Goal: Information Seeking & Learning: Learn about a topic

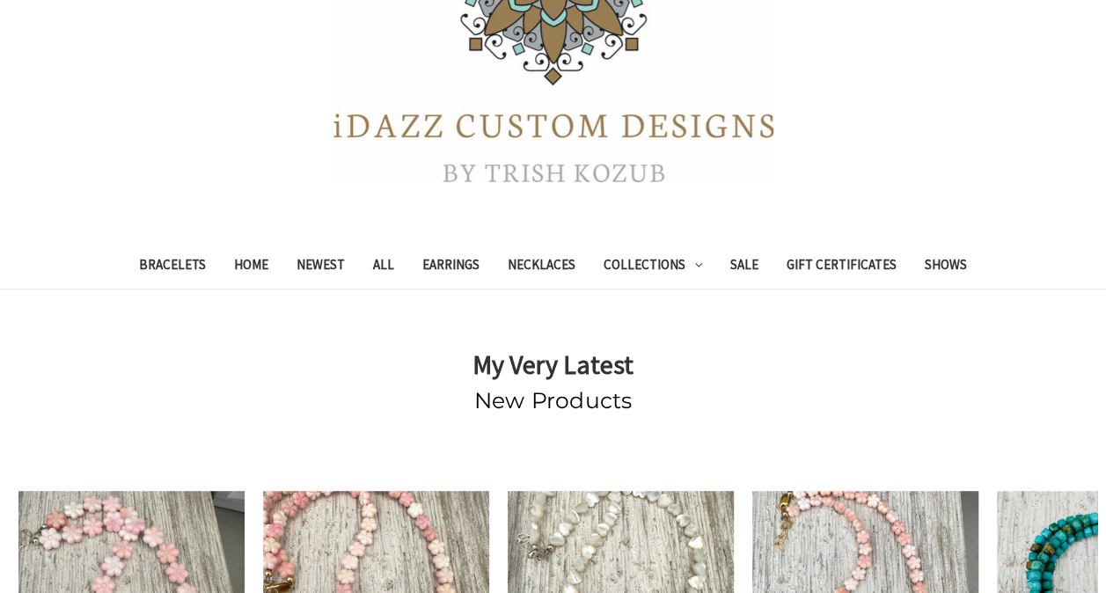
scroll to position [260, 0]
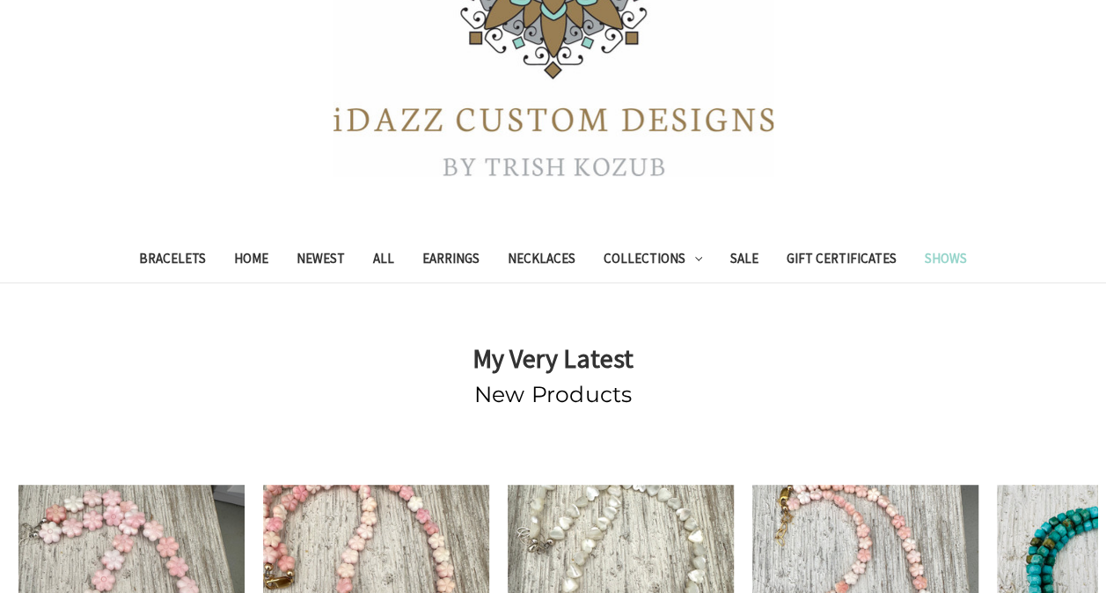
click at [941, 260] on link "Shows" at bounding box center [946, 260] width 70 height 43
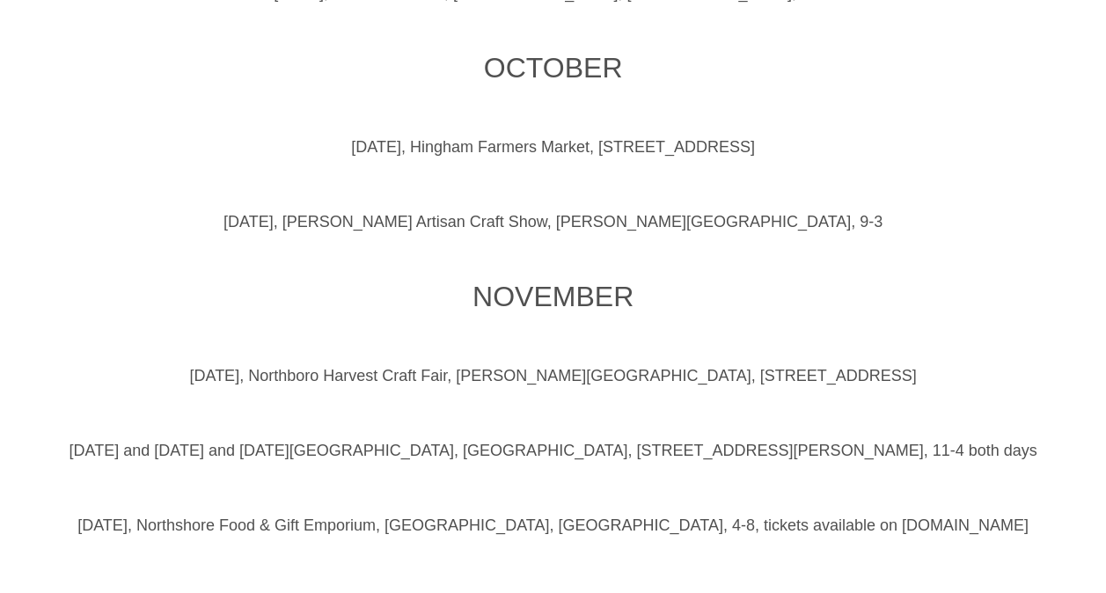
scroll to position [1012, 0]
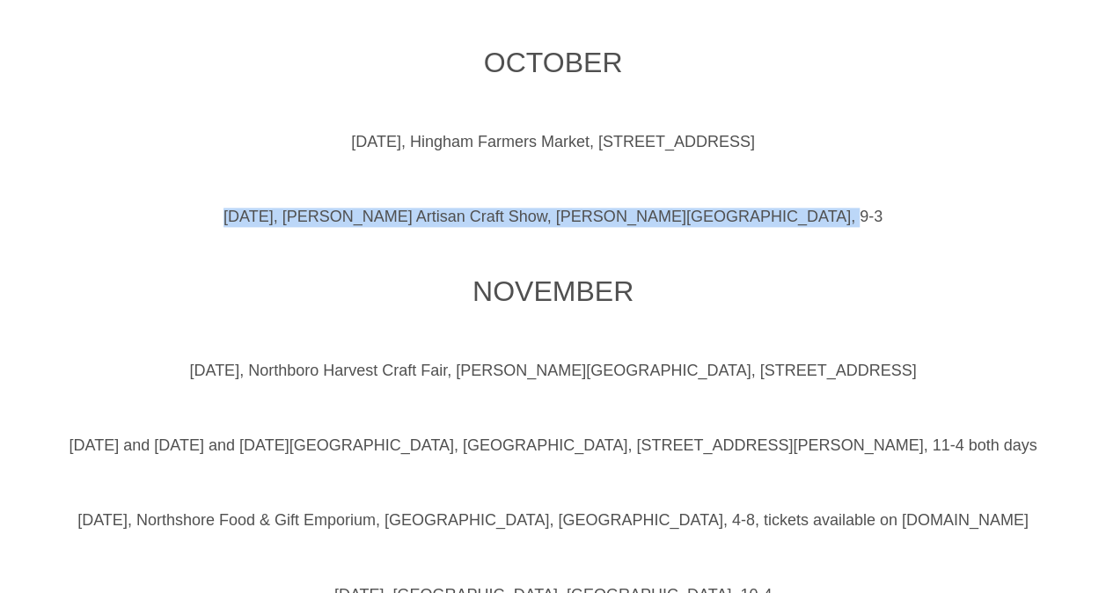
drag, startPoint x: 1091, startPoint y: 185, endPoint x: 1097, endPoint y: 205, distance: 21.2
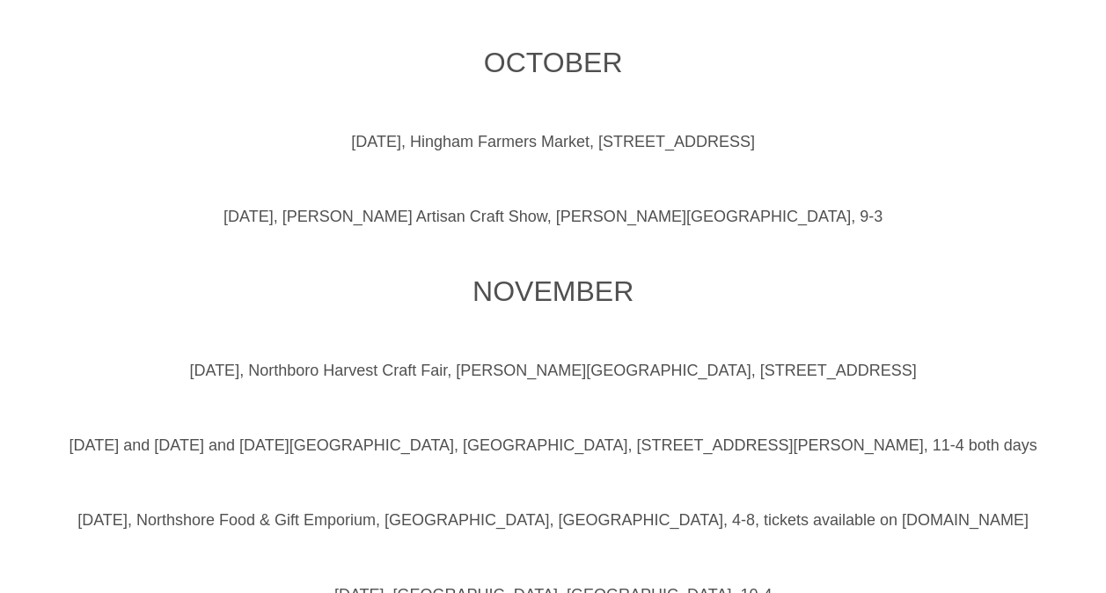
drag, startPoint x: 1097, startPoint y: 205, endPoint x: 938, endPoint y: 239, distance: 162.9
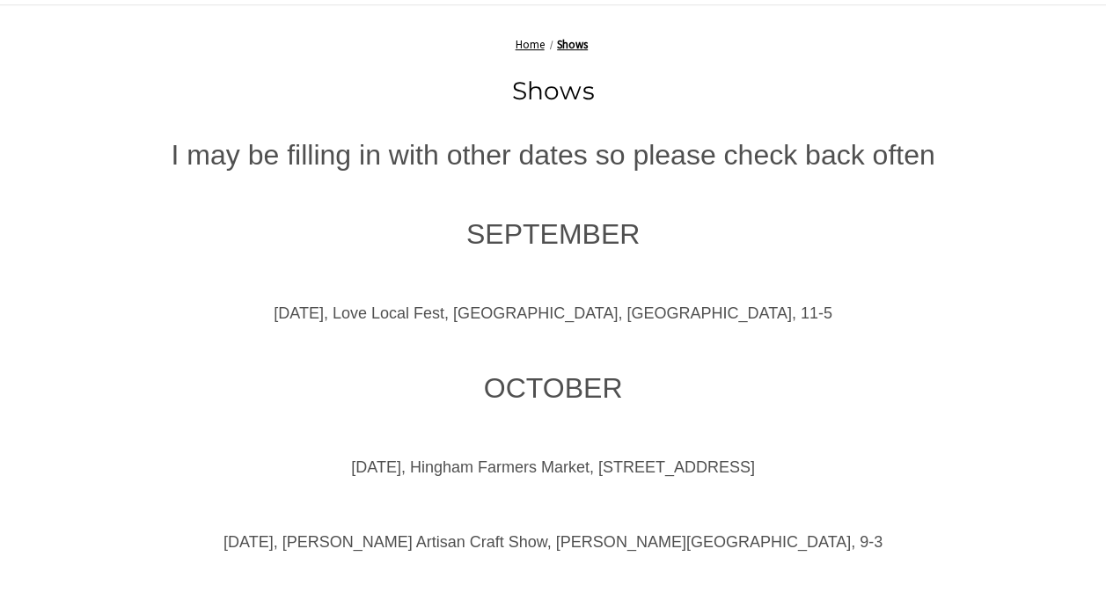
scroll to position [0, 0]
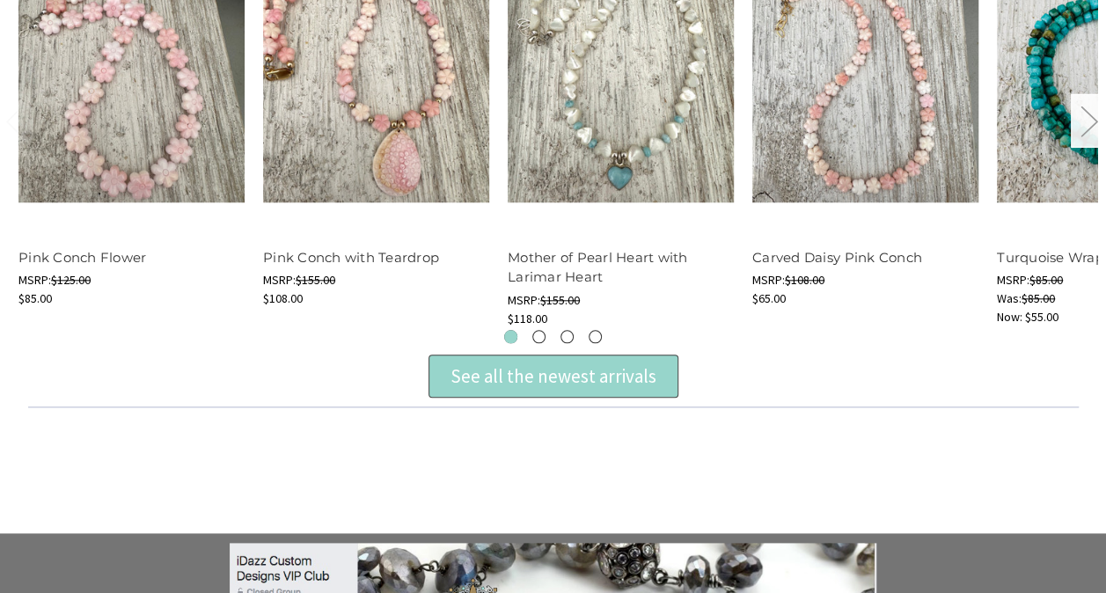
scroll to position [775, 0]
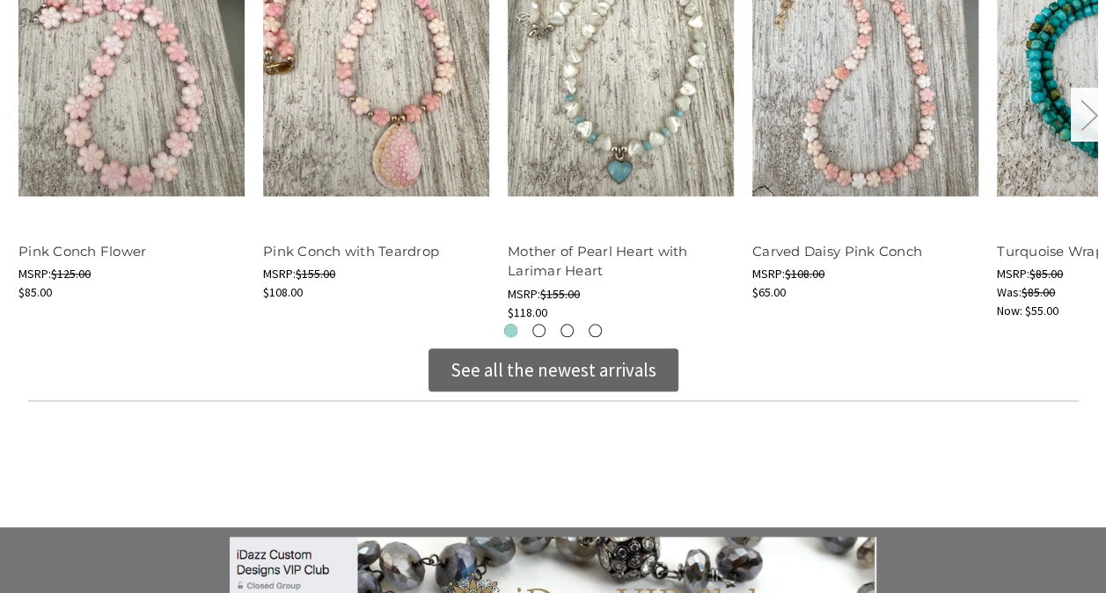
click at [519, 382] on div "See all the newest arrivals" at bounding box center [553, 370] width 206 height 28
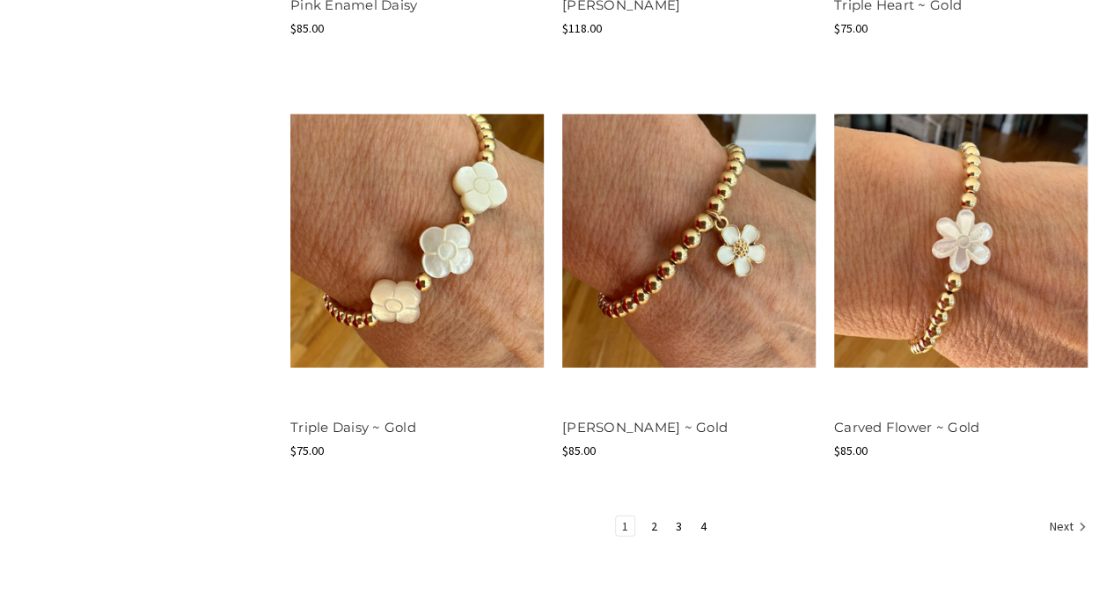
scroll to position [2348, 0]
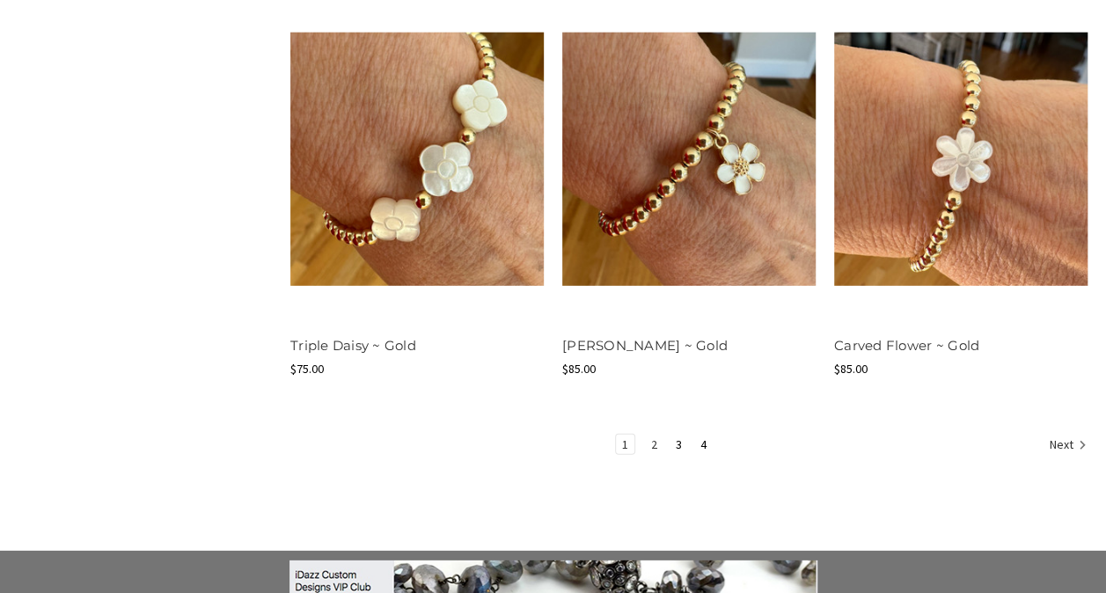
click at [645, 435] on link "2" at bounding box center [654, 444] width 18 height 19
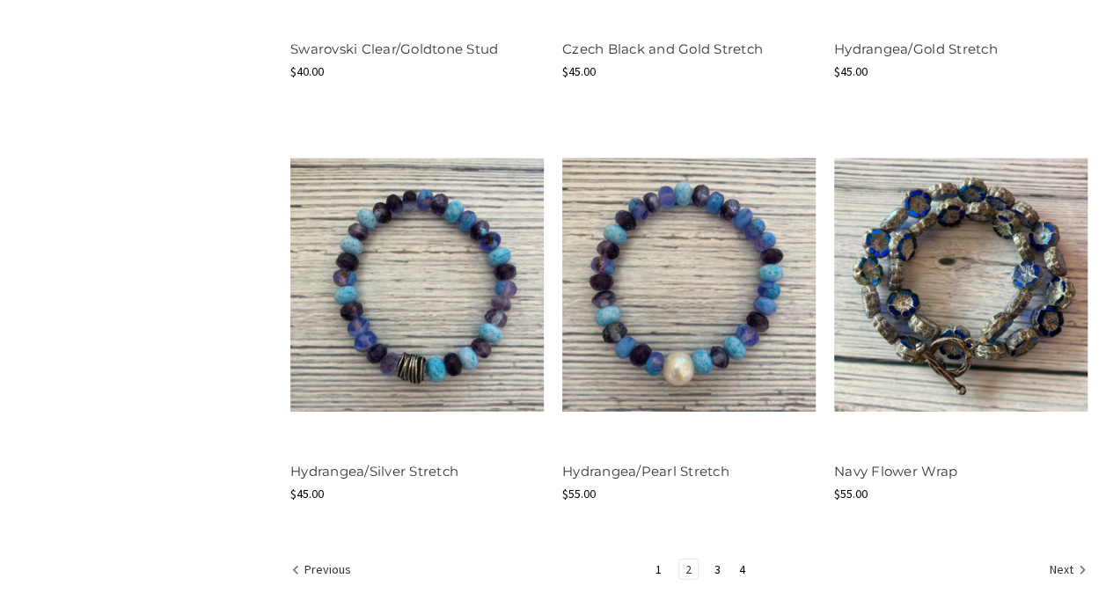
scroll to position [2237, 0]
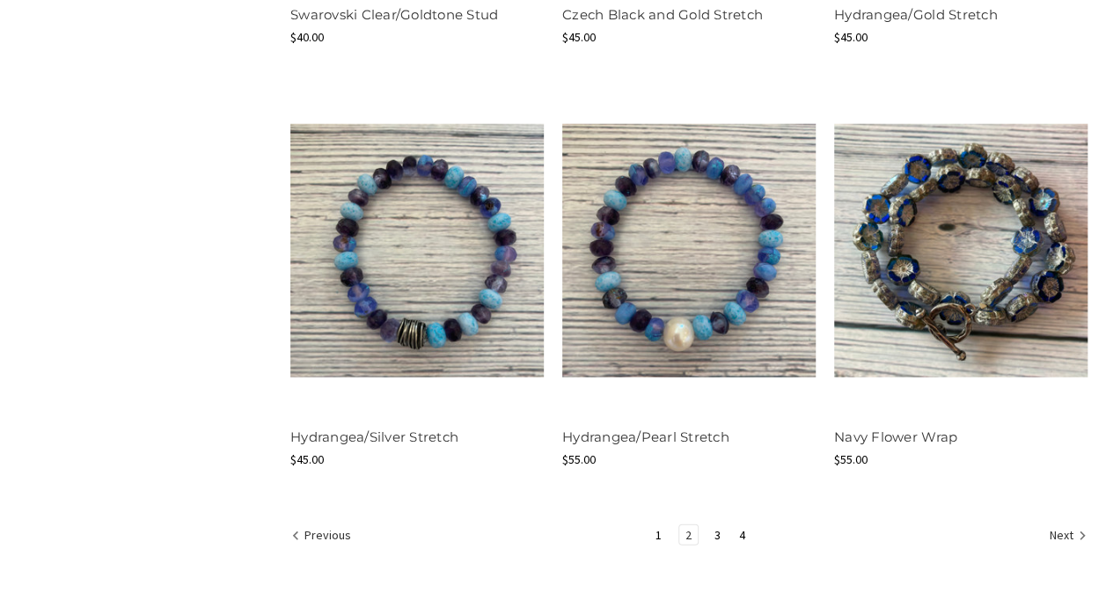
click at [679, 525] on link "2" at bounding box center [688, 534] width 18 height 19
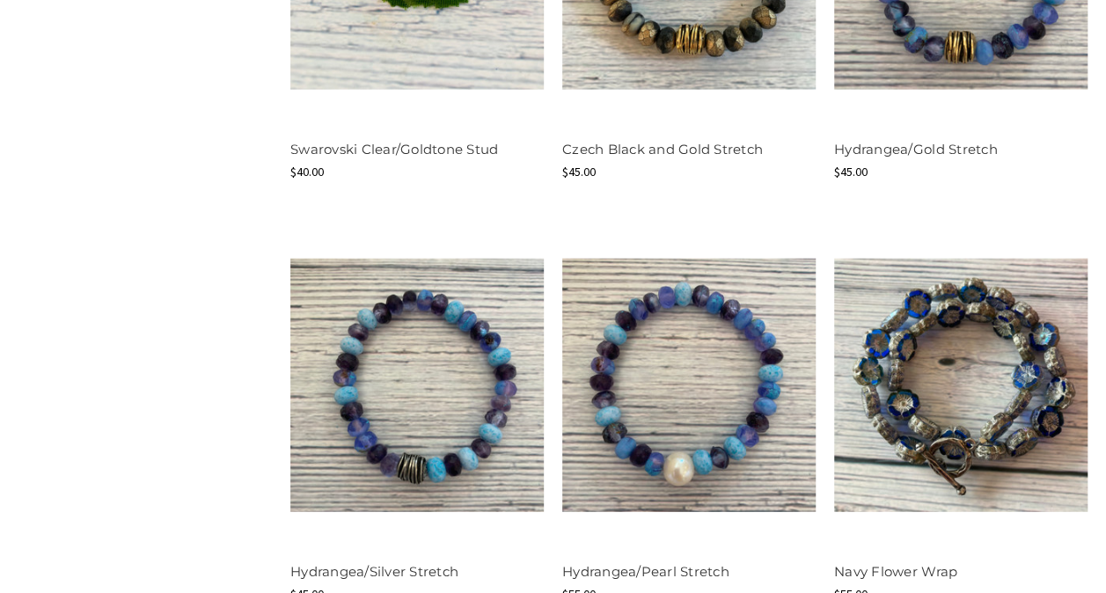
scroll to position [2168, 0]
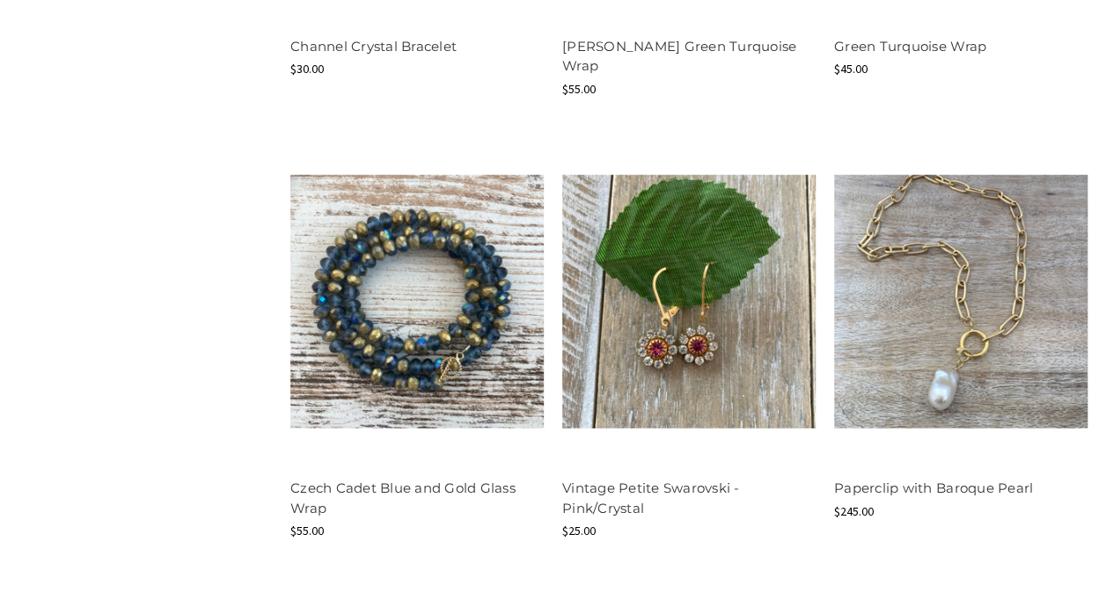
scroll to position [2192, 0]
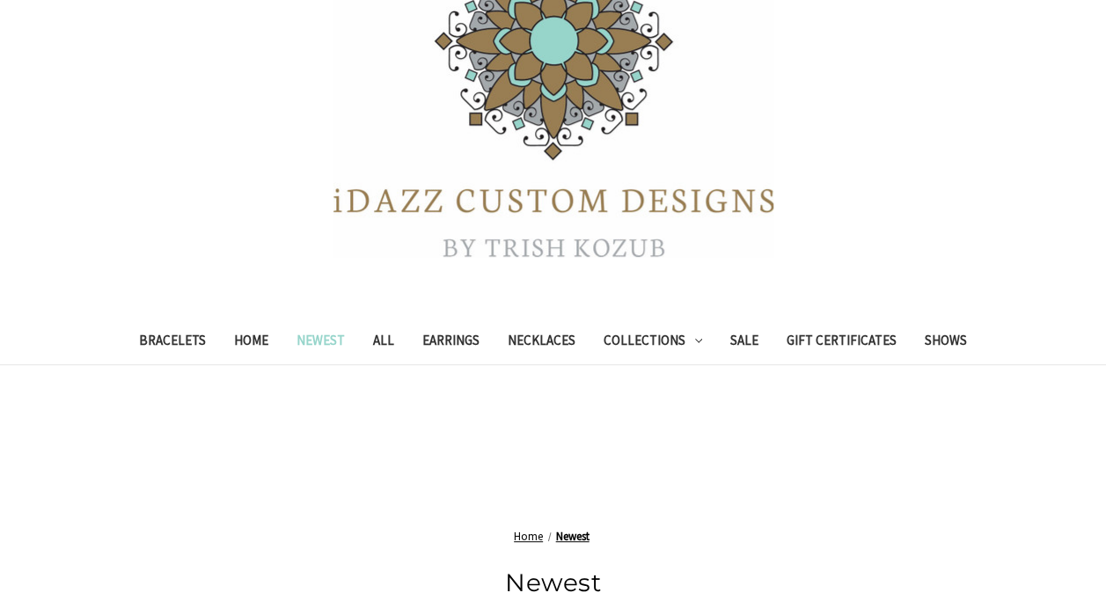
scroll to position [333, 0]
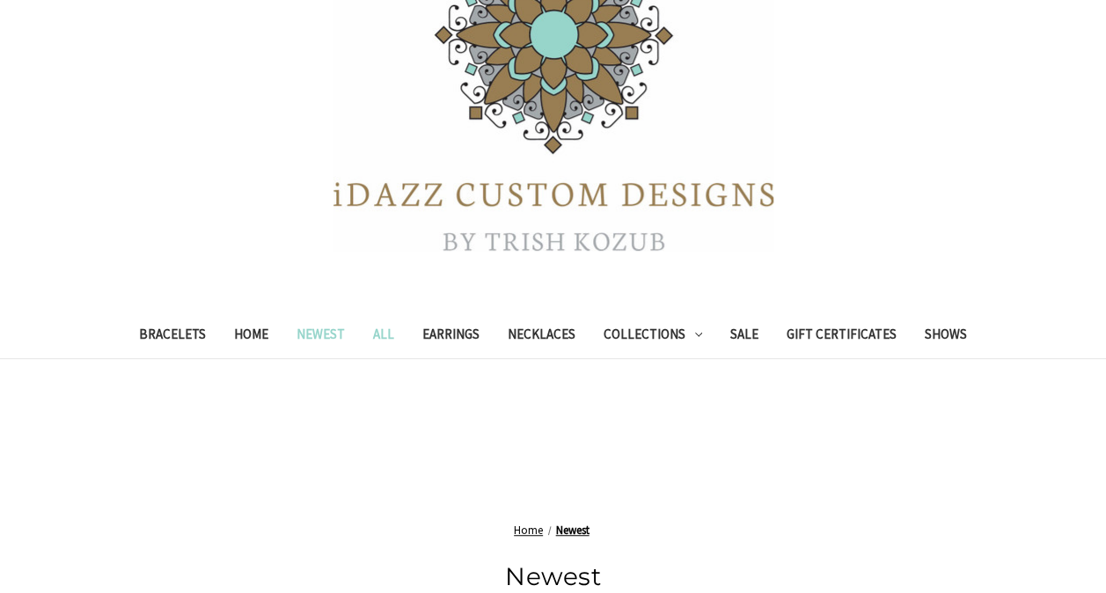
click at [400, 326] on link "All" at bounding box center [383, 336] width 49 height 43
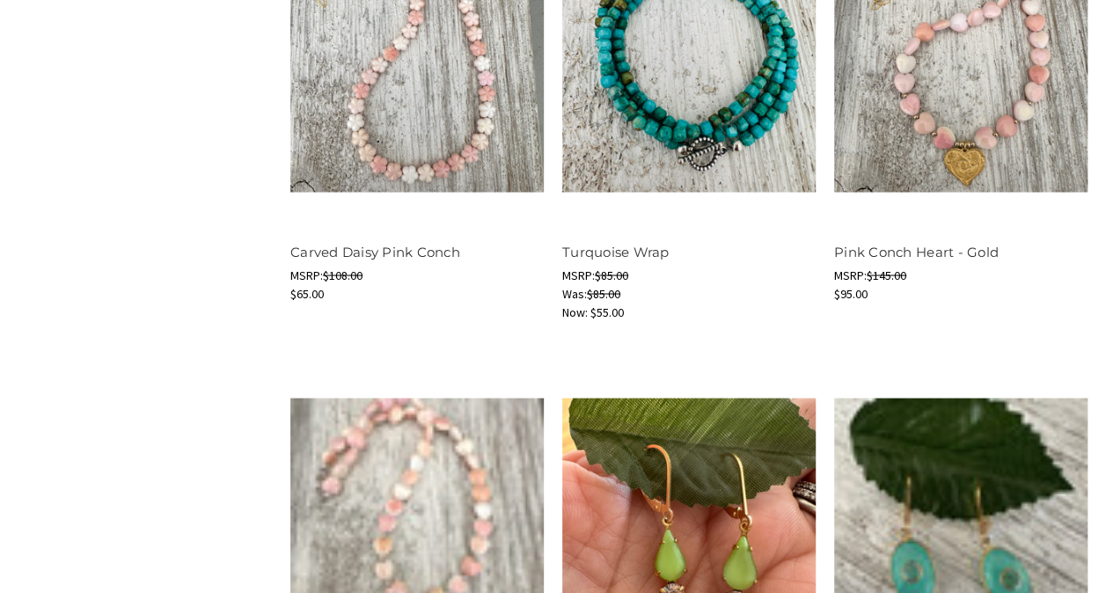
scroll to position [1509, 0]
